Goal: Task Accomplishment & Management: Use online tool/utility

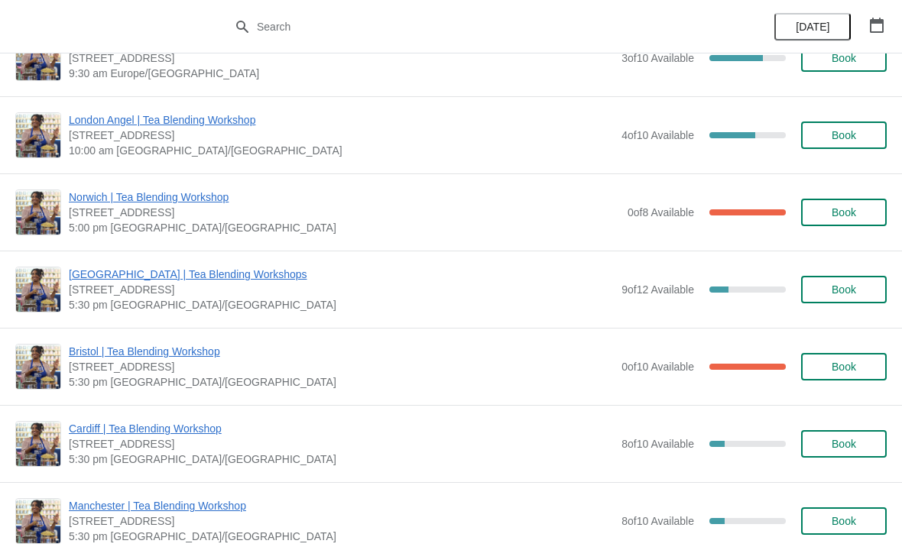
scroll to position [188, 0]
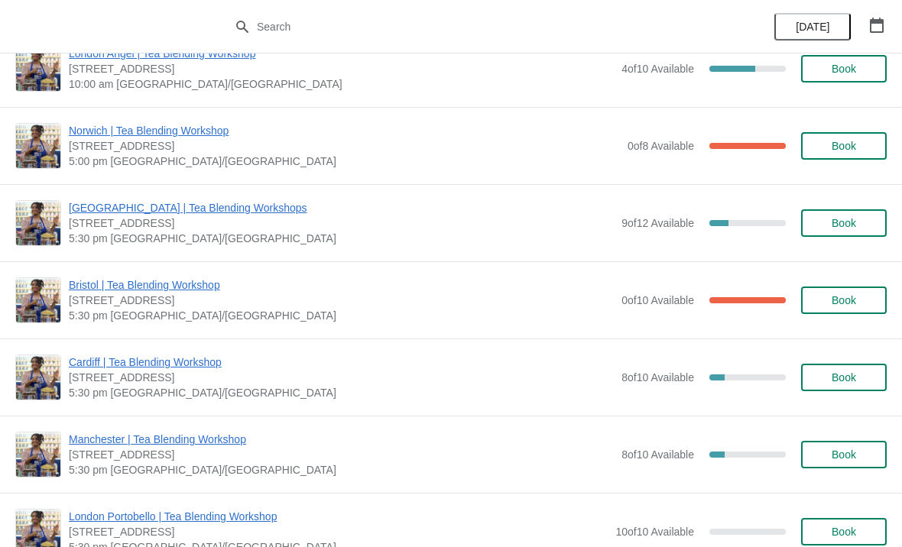
click at [174, 291] on span "Bristol | Tea Blending Workshop" at bounding box center [341, 285] width 545 height 15
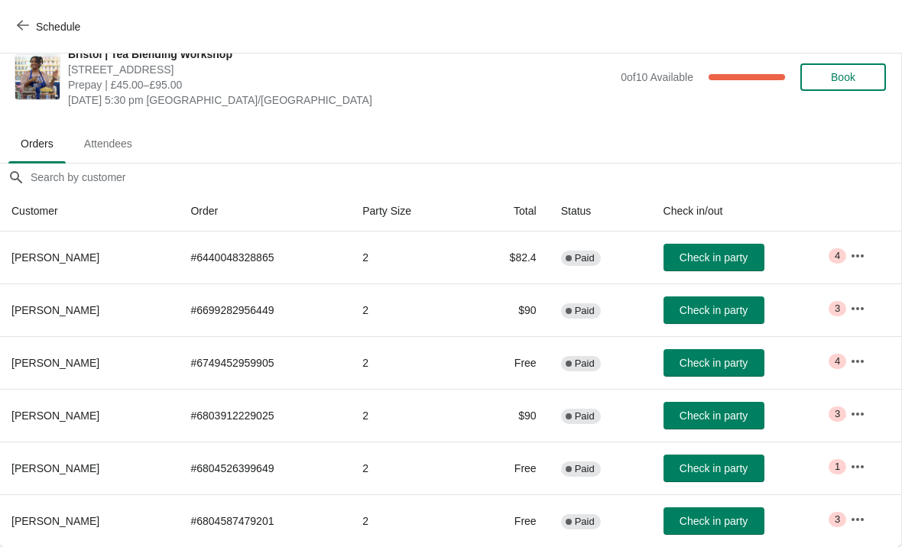
scroll to position [22, 1]
click at [864, 253] on icon "button" at bounding box center [857, 255] width 15 height 15
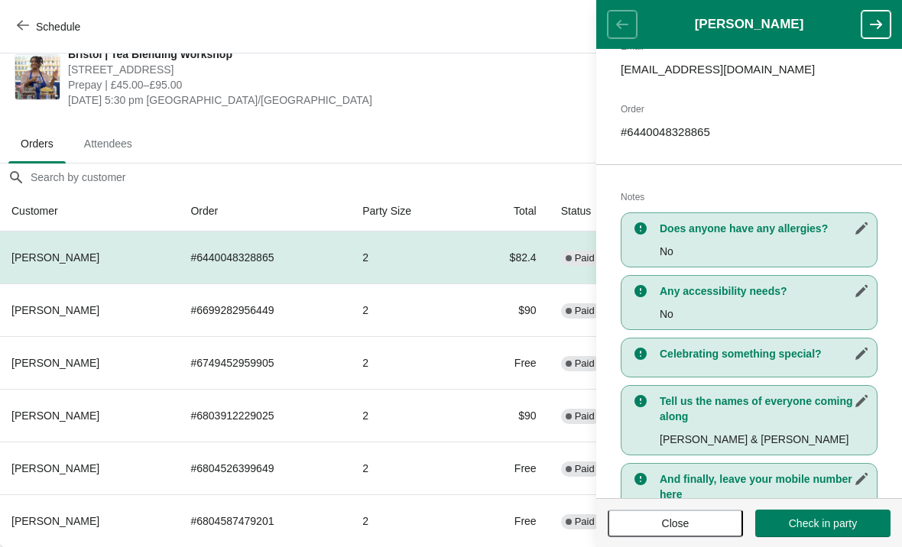
scroll to position [203, 0]
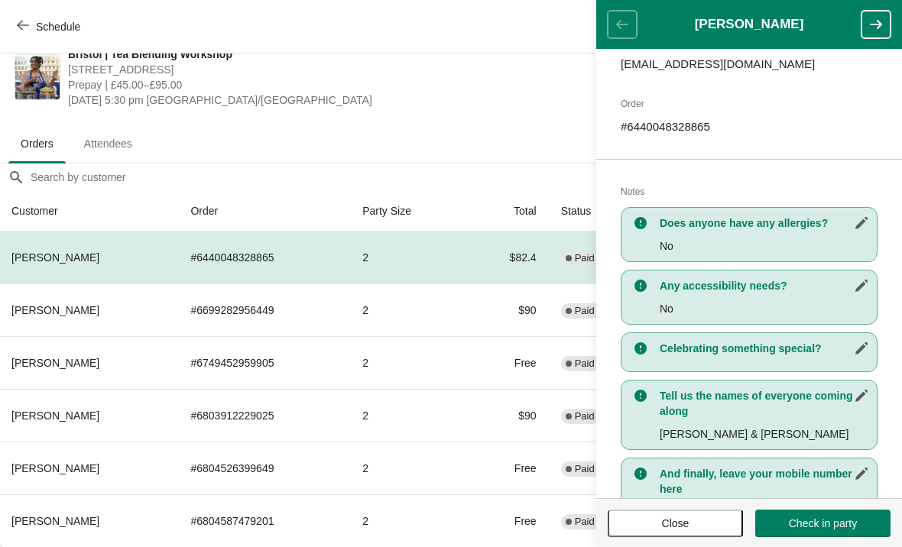
click at [675, 527] on span "Close" at bounding box center [676, 524] width 28 height 12
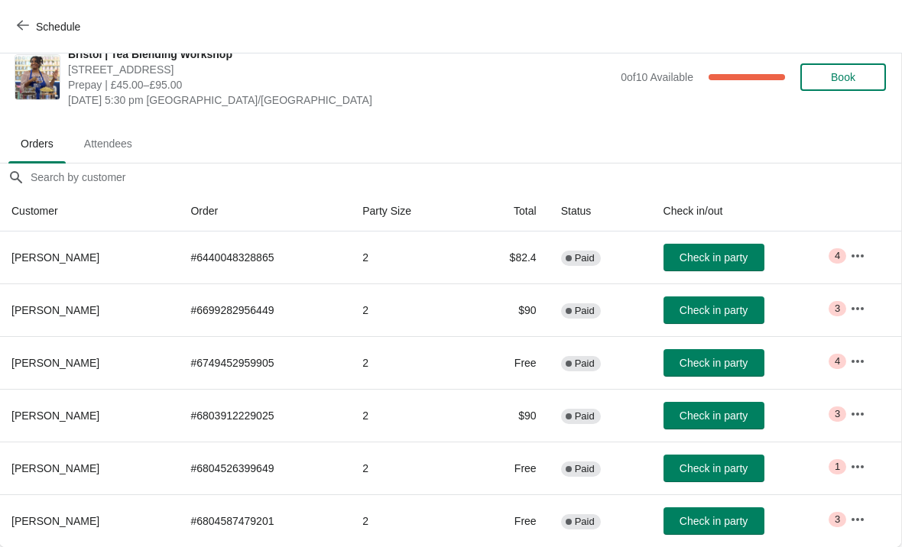
click at [858, 309] on icon "button" at bounding box center [857, 308] width 15 height 15
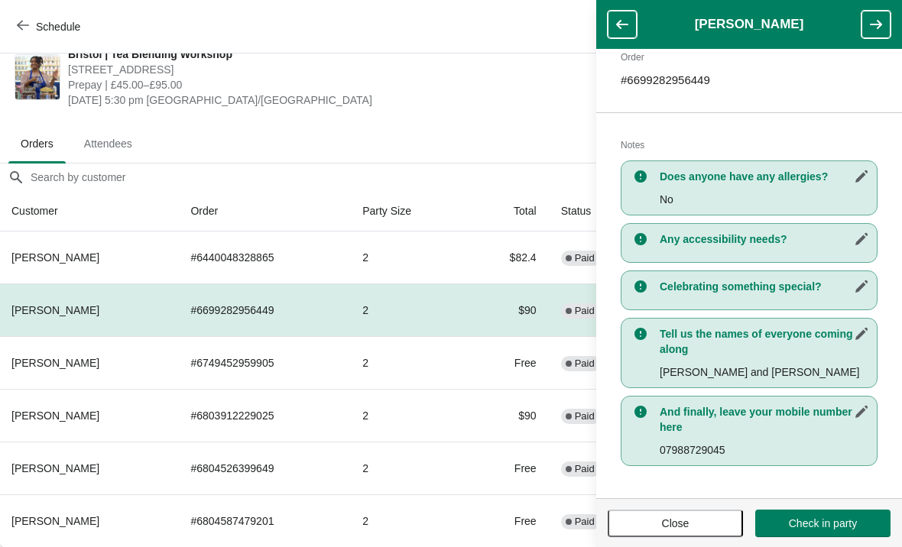
scroll to position [249, 0]
click at [683, 534] on button "Close" at bounding box center [675, 524] width 135 height 28
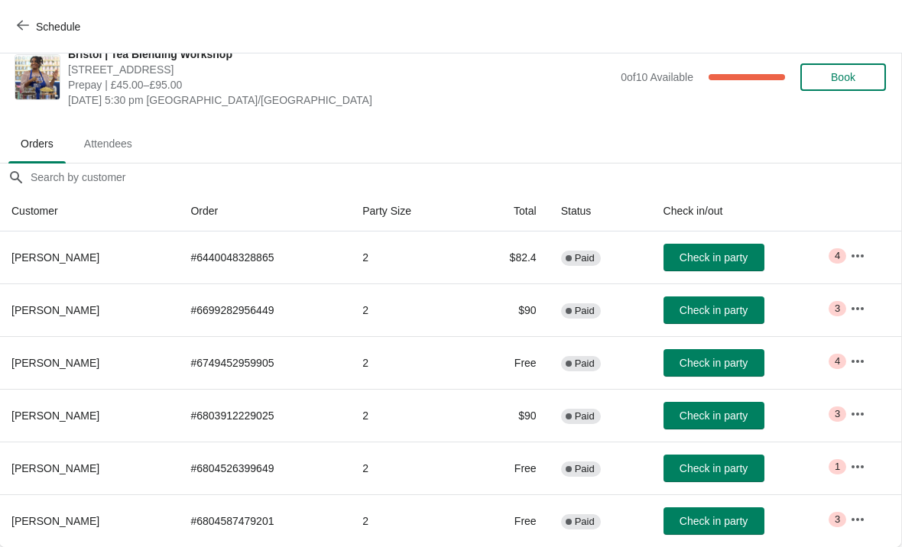
click at [865, 368] on icon "button" at bounding box center [857, 361] width 15 height 15
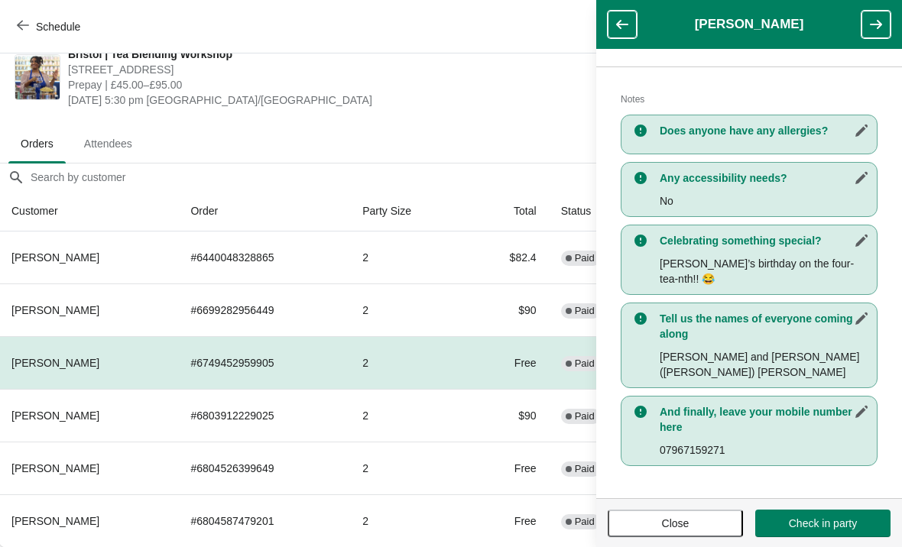
scroll to position [295, 0]
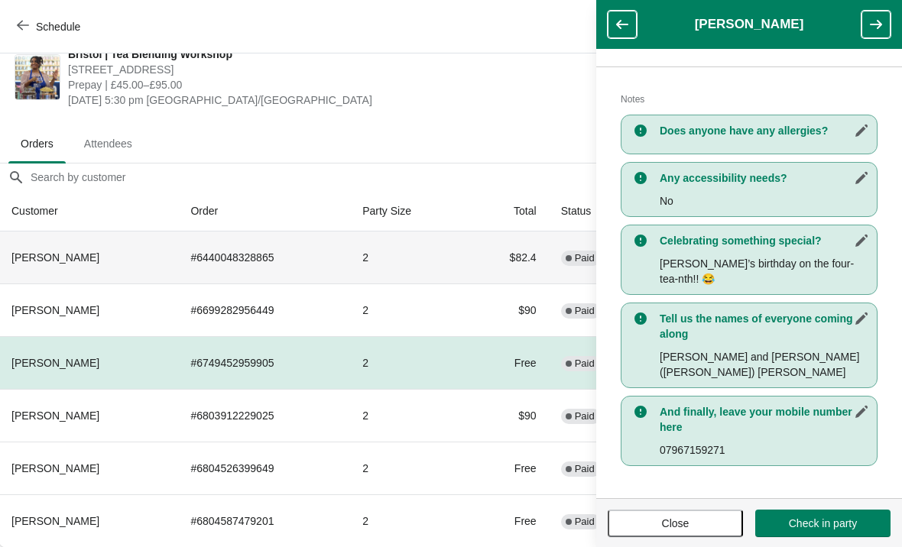
click at [116, 263] on th "[PERSON_NAME]" at bounding box center [88, 258] width 179 height 52
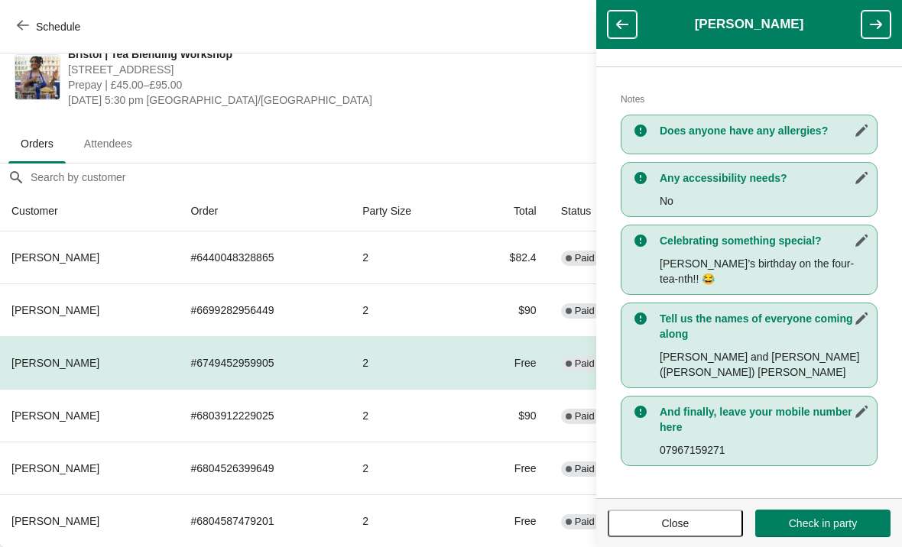
click at [638, 525] on span "Close" at bounding box center [676, 524] width 108 height 12
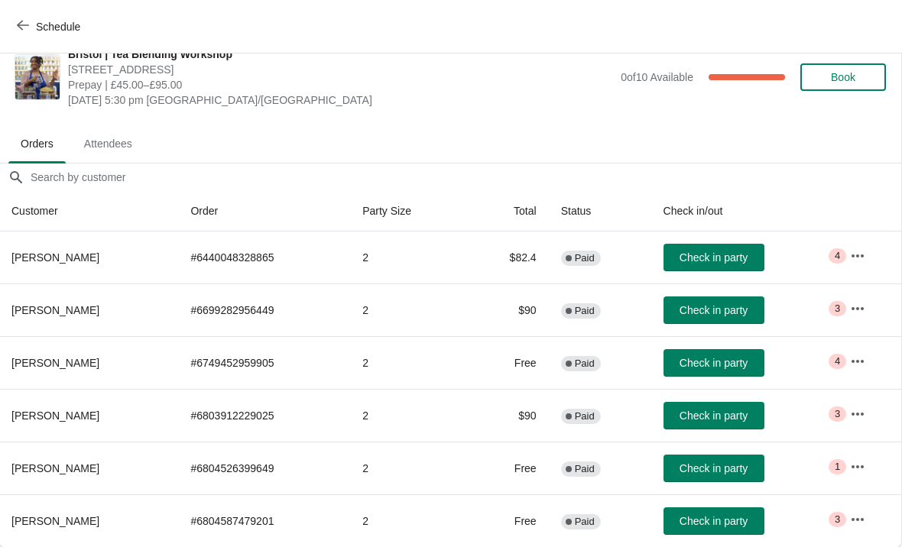
click at [871, 418] on button "button" at bounding box center [858, 415] width 28 height 28
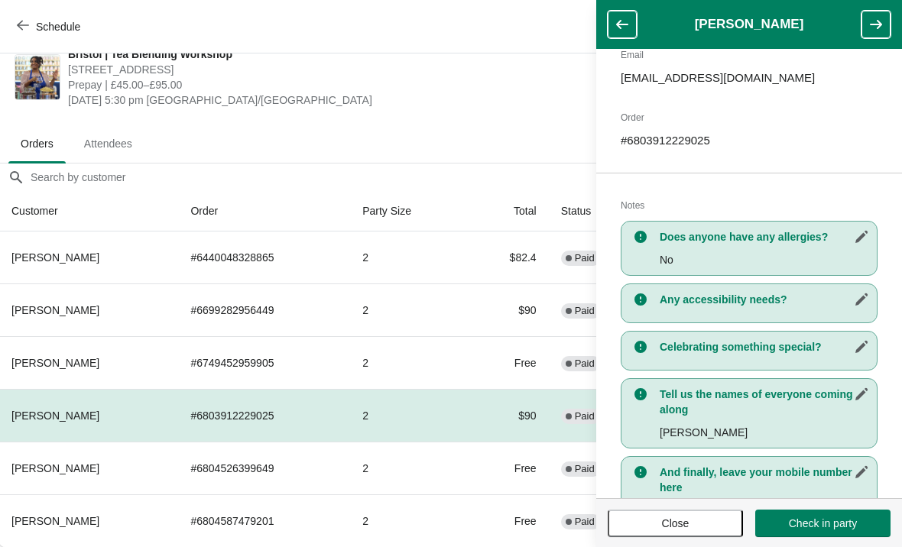
scroll to position [190, 0]
click at [876, 19] on icon "button" at bounding box center [875, 24] width 15 height 15
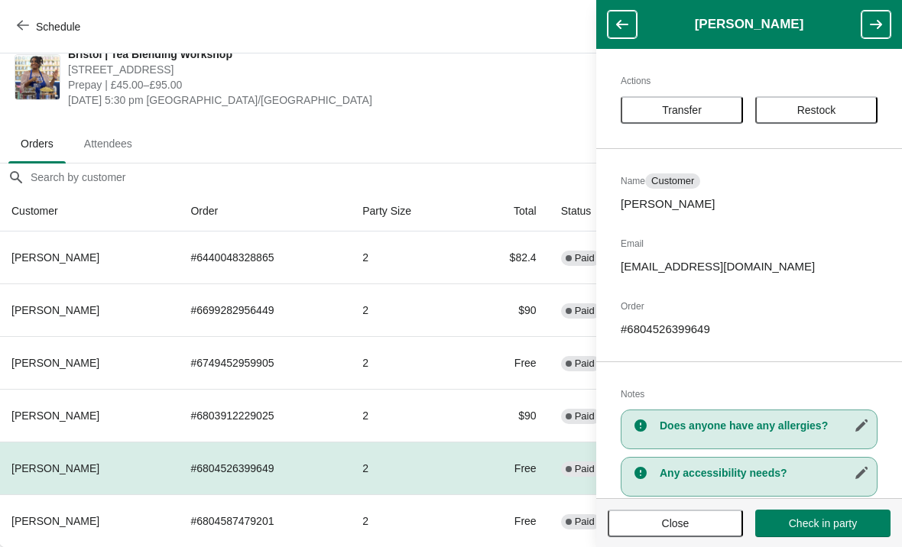
click at [631, 15] on button "button" at bounding box center [622, 25] width 29 height 28
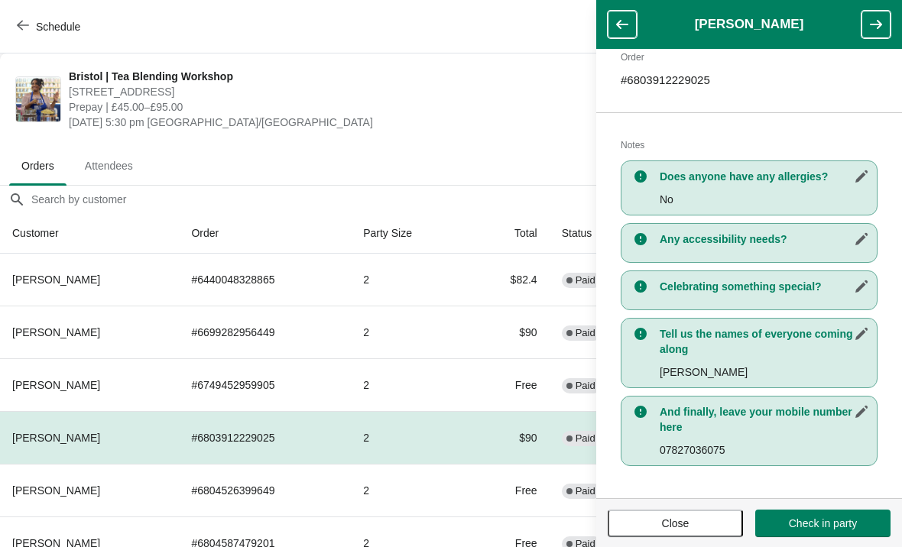
scroll to position [249, 0]
click at [877, 25] on icon "button" at bounding box center [876, 24] width 12 height 9
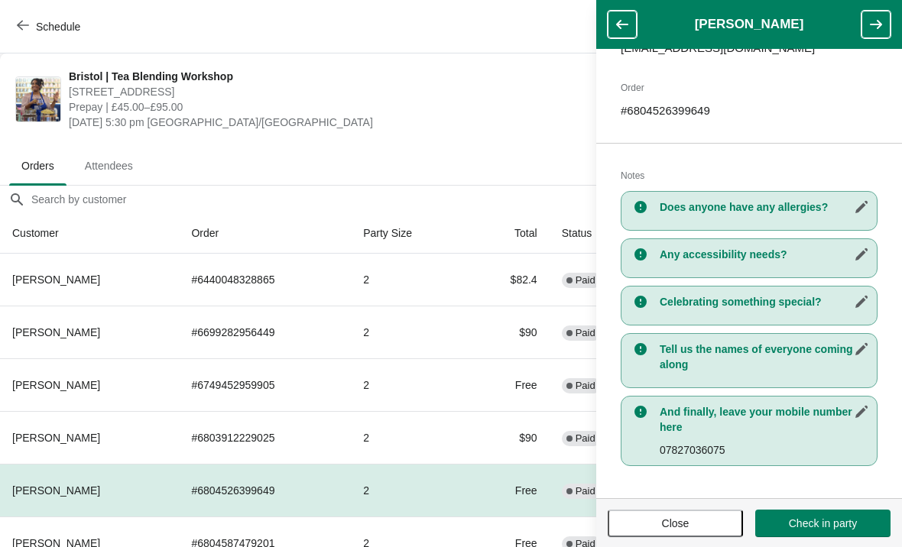
scroll to position [219, 0]
click at [879, 31] on icon "button" at bounding box center [875, 24] width 15 height 15
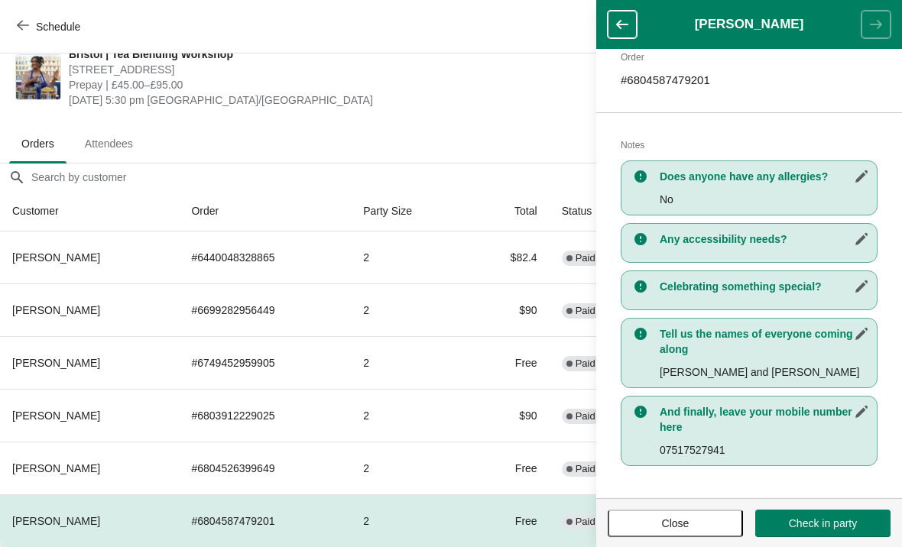
scroll to position [249, 0]
click at [626, 21] on icon "button" at bounding box center [622, 24] width 15 height 15
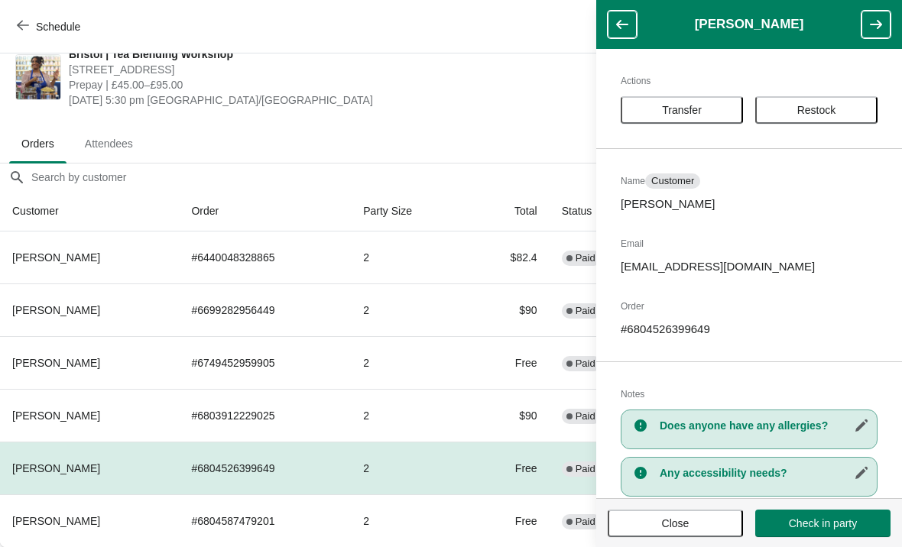
click at [619, 20] on icon "button" at bounding box center [622, 24] width 15 height 15
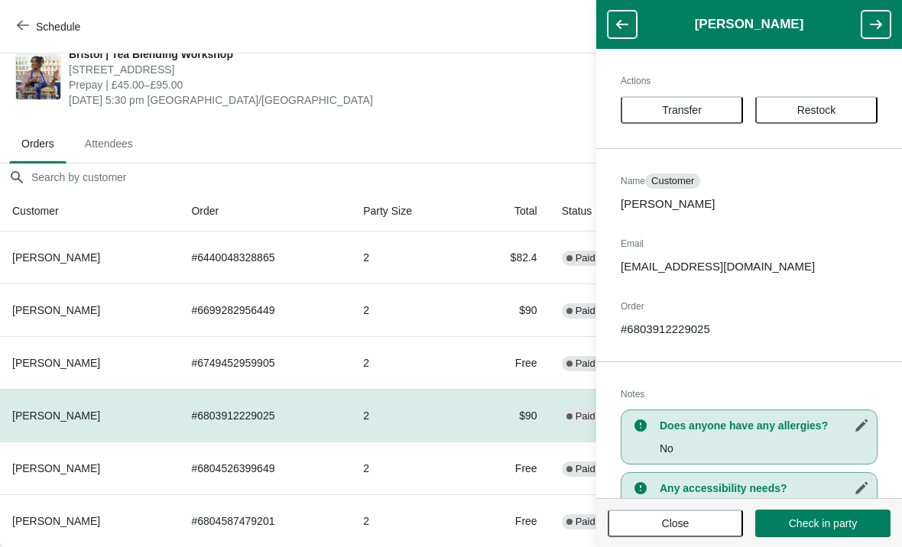
click at [630, 7] on header "[PERSON_NAME]" at bounding box center [749, 24] width 306 height 49
click at [627, 15] on button "button" at bounding box center [622, 25] width 29 height 28
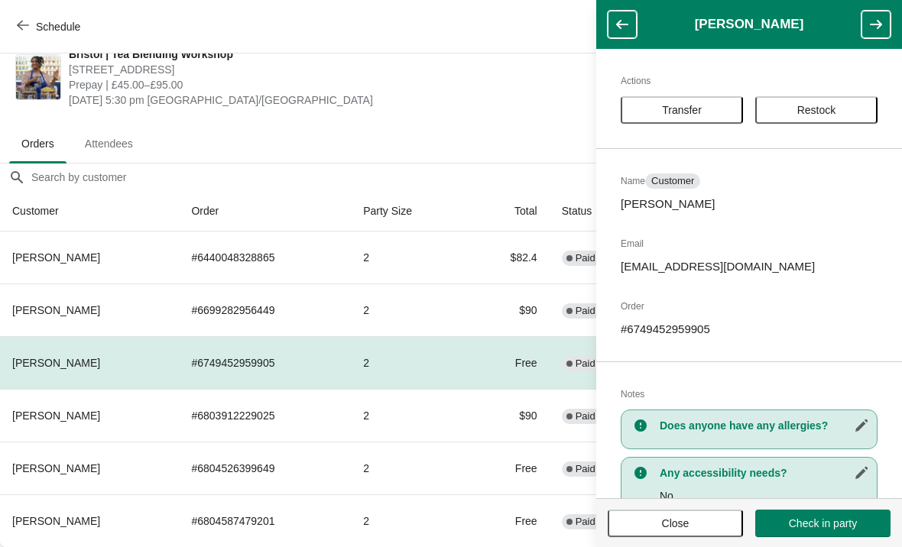
click at [627, 11] on button "button" at bounding box center [622, 25] width 29 height 28
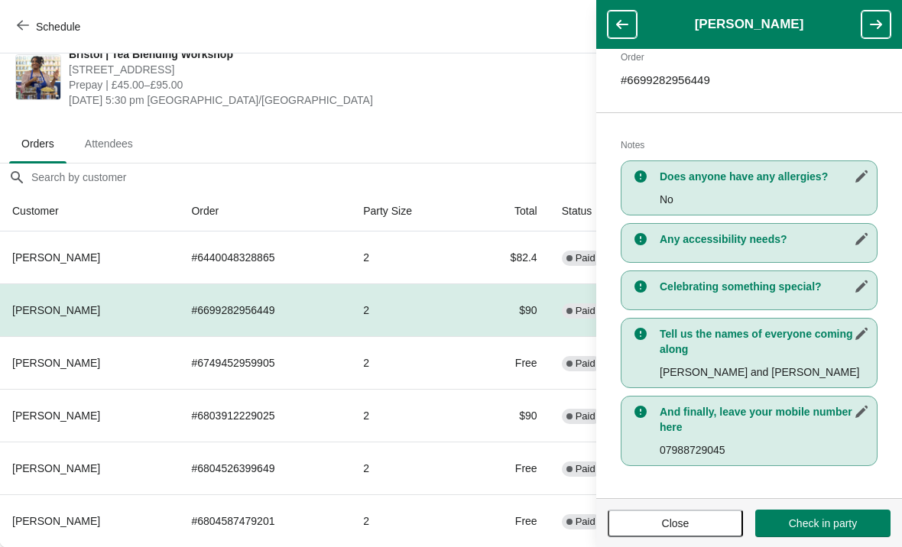
click at [615, 30] on icon "button" at bounding box center [622, 24] width 15 height 15
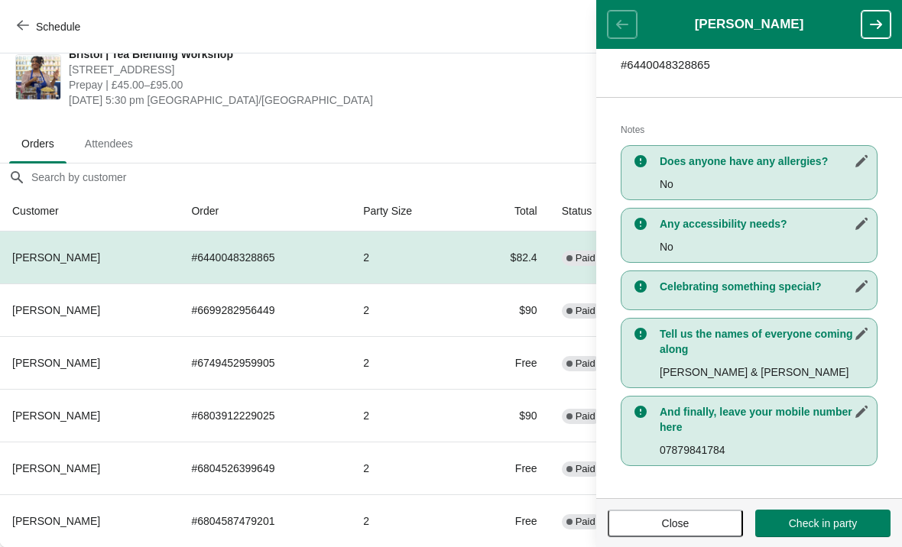
scroll to position [22, 0]
click at [179, 425] on th "[PERSON_NAME]" at bounding box center [89, 415] width 179 height 53
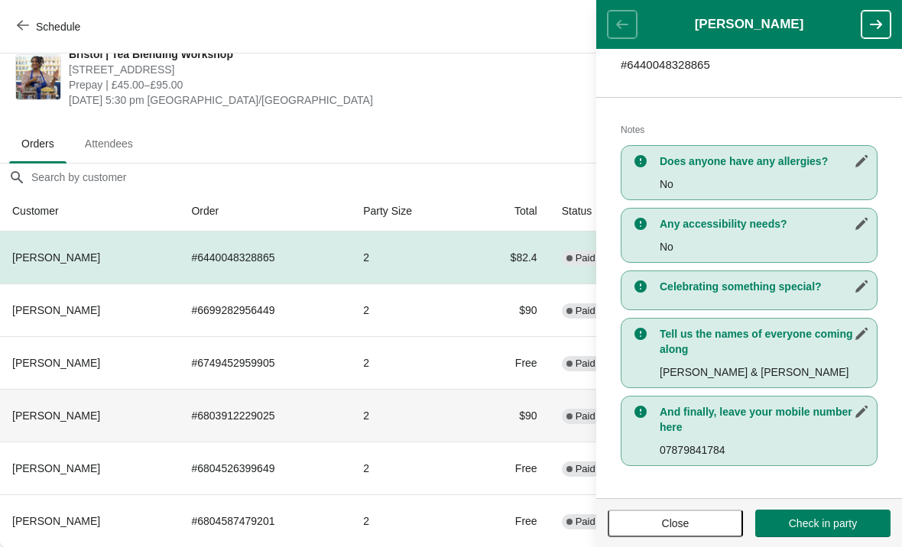
click at [890, 31] on button "button" at bounding box center [876, 25] width 29 height 28
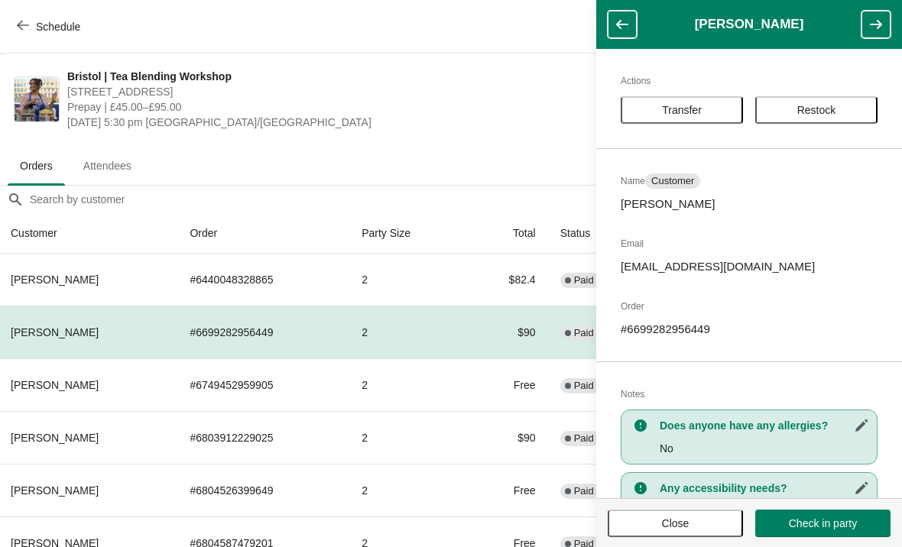
click at [888, 13] on button "button" at bounding box center [876, 25] width 29 height 28
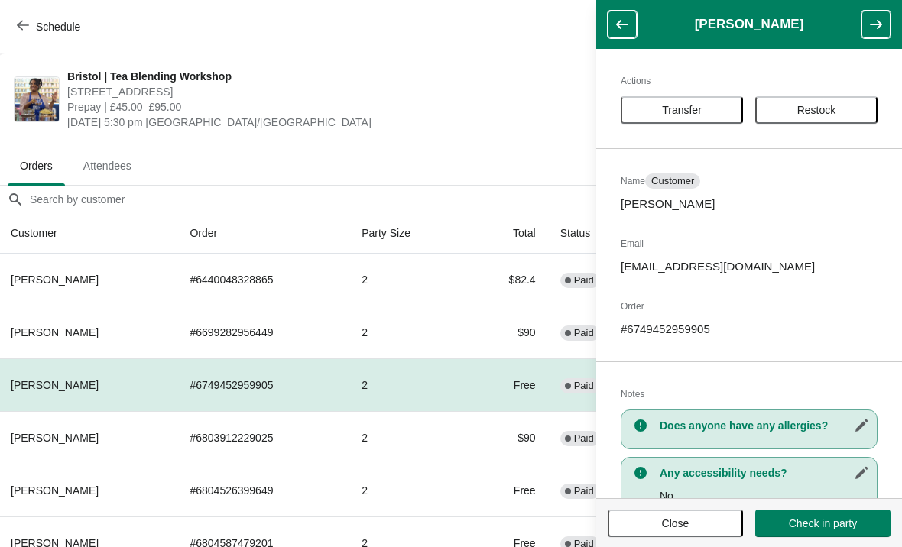
scroll to position [0, 1]
click at [897, 14] on header "[PERSON_NAME]" at bounding box center [749, 24] width 306 height 49
click at [882, 22] on icon "button" at bounding box center [875, 24] width 15 height 15
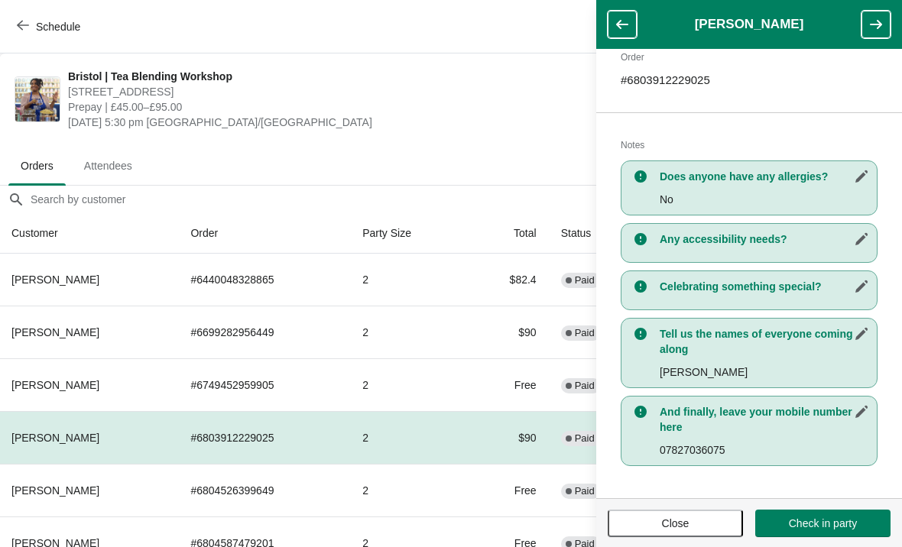
scroll to position [249, 0]
click at [869, 19] on icon "button" at bounding box center [875, 24] width 15 height 15
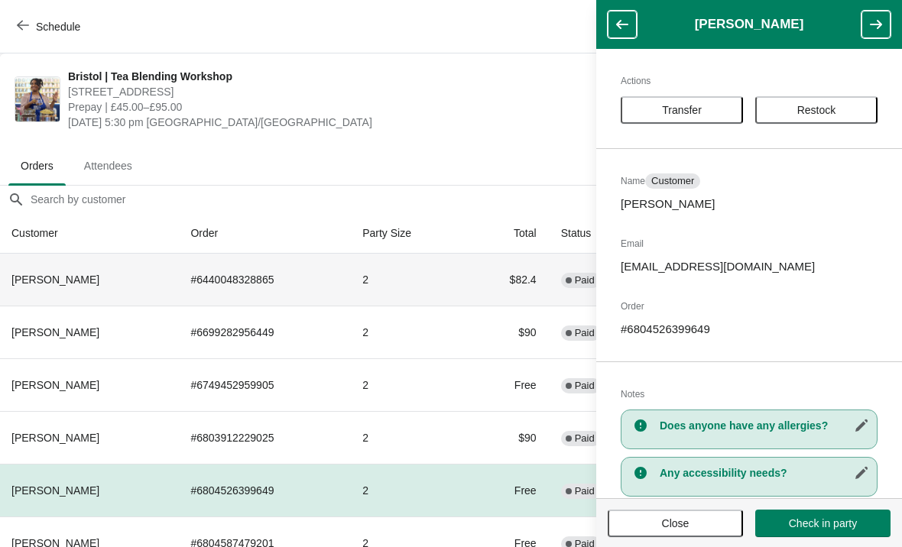
click at [464, 263] on td "2" at bounding box center [408, 280] width 117 height 52
click at [622, 34] on button "button" at bounding box center [622, 25] width 29 height 28
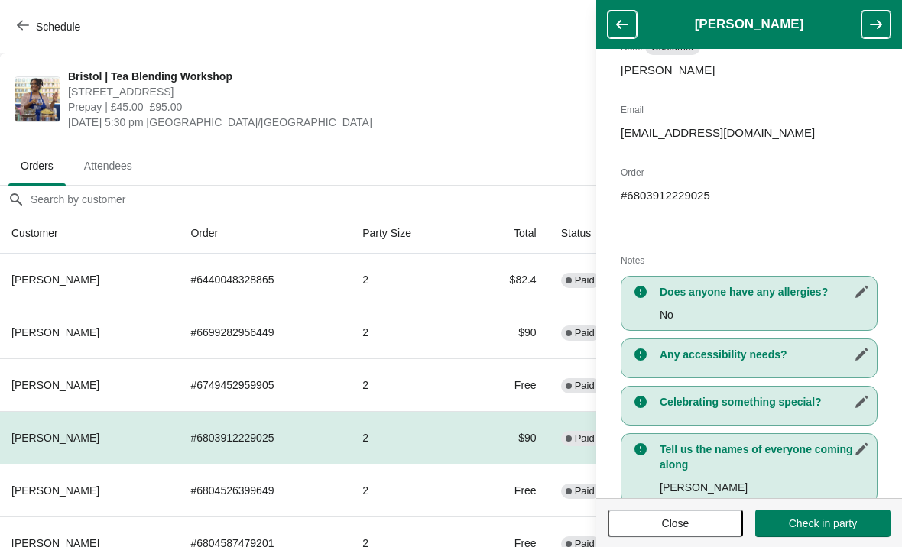
scroll to position [147, 0]
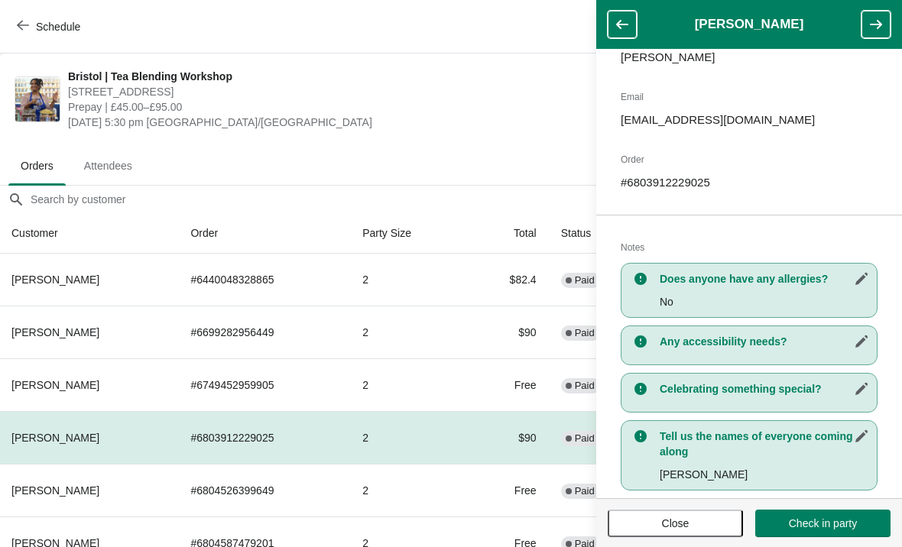
click at [625, 28] on icon "button" at bounding box center [622, 24] width 15 height 15
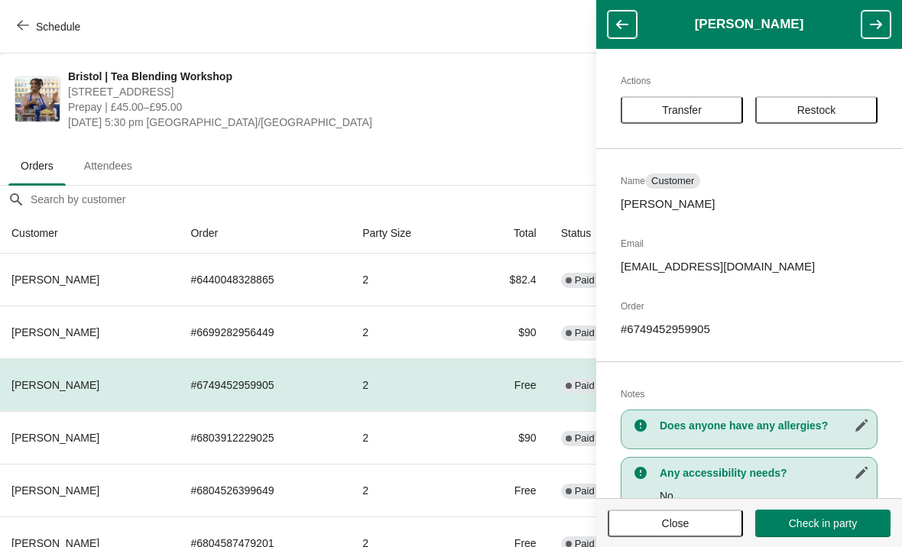
click at [615, 27] on icon "button" at bounding box center [622, 24] width 15 height 15
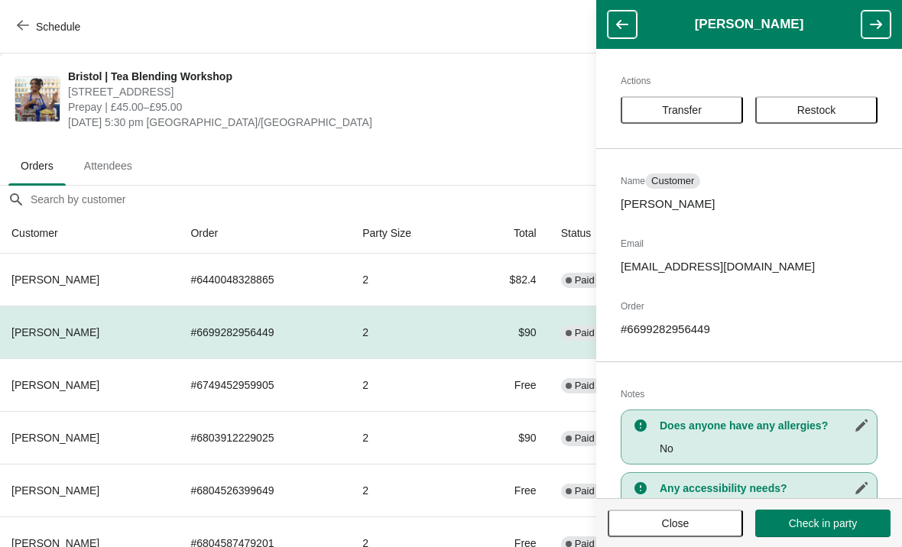
click at [628, 16] on button "button" at bounding box center [622, 25] width 29 height 28
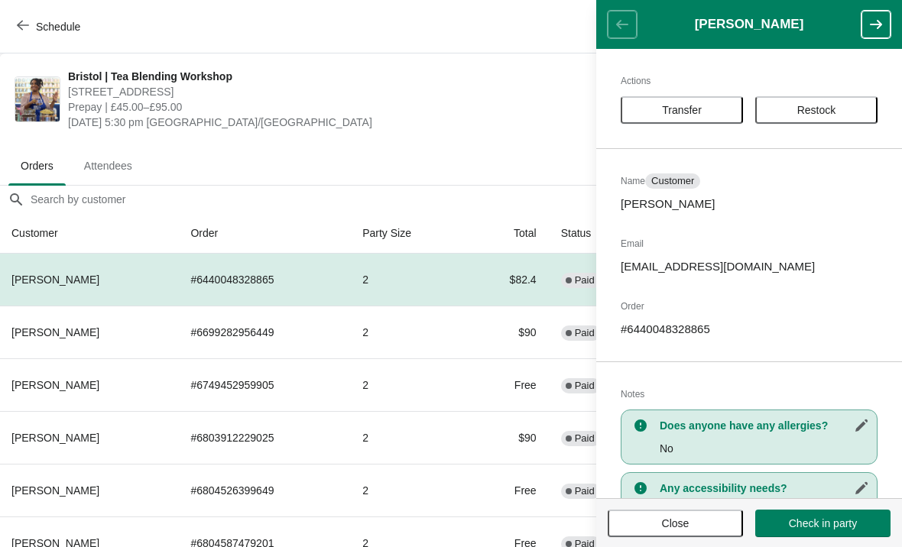
click at [887, 27] on button "button" at bounding box center [876, 25] width 29 height 28
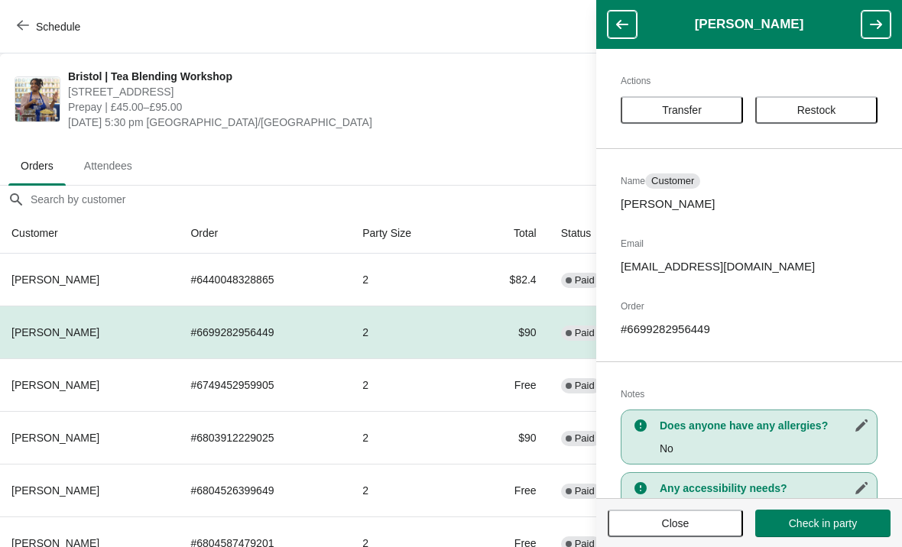
click at [881, 24] on icon "button" at bounding box center [876, 24] width 12 height 9
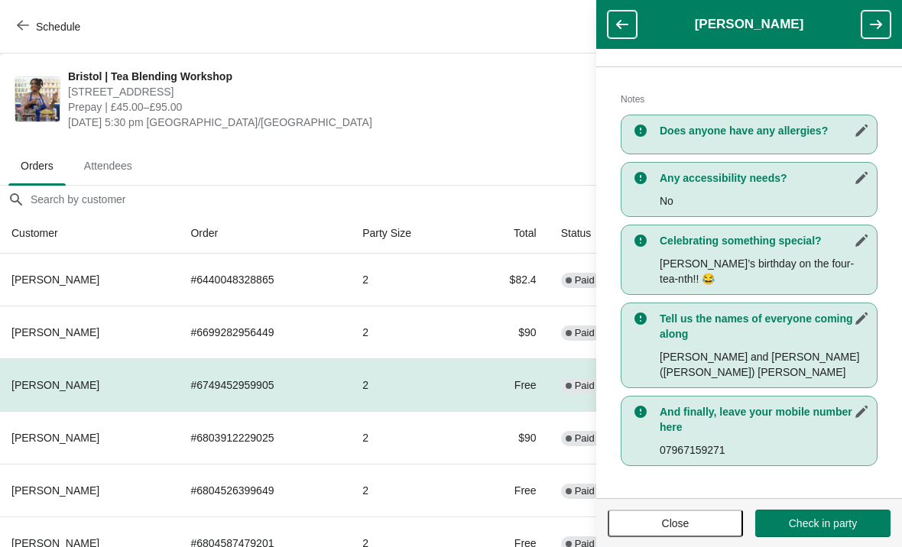
scroll to position [295, 0]
